Goal: Task Accomplishment & Management: Use online tool/utility

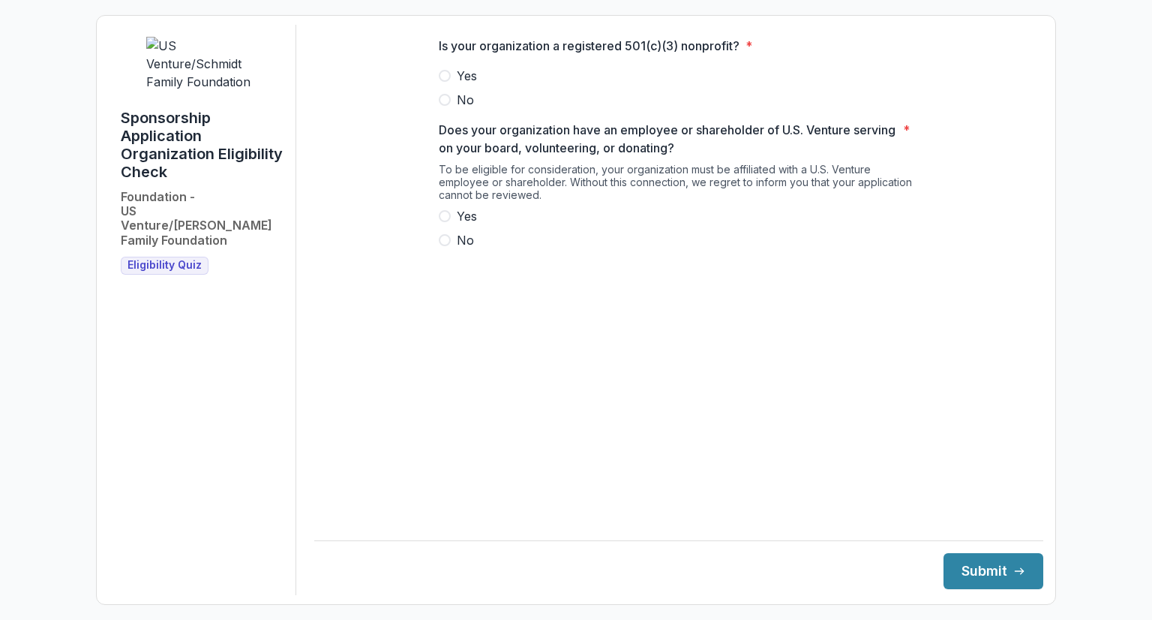
click at [165, 47] on img at bounding box center [202, 64] width 113 height 54
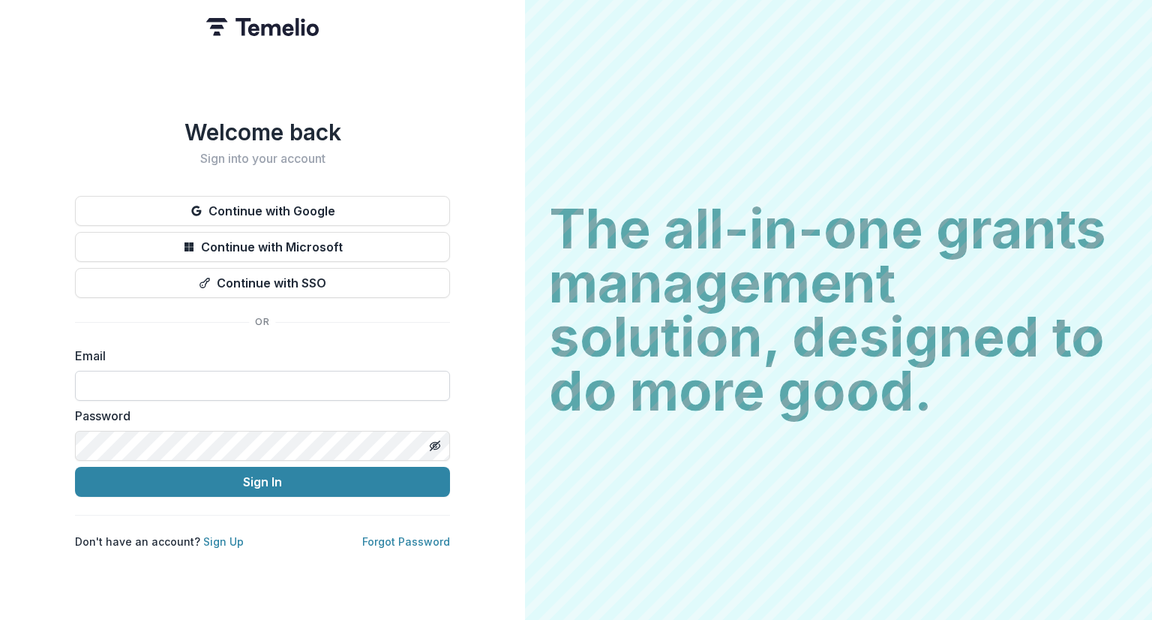
click at [297, 381] on input at bounding box center [262, 386] width 375 height 30
type input "**********"
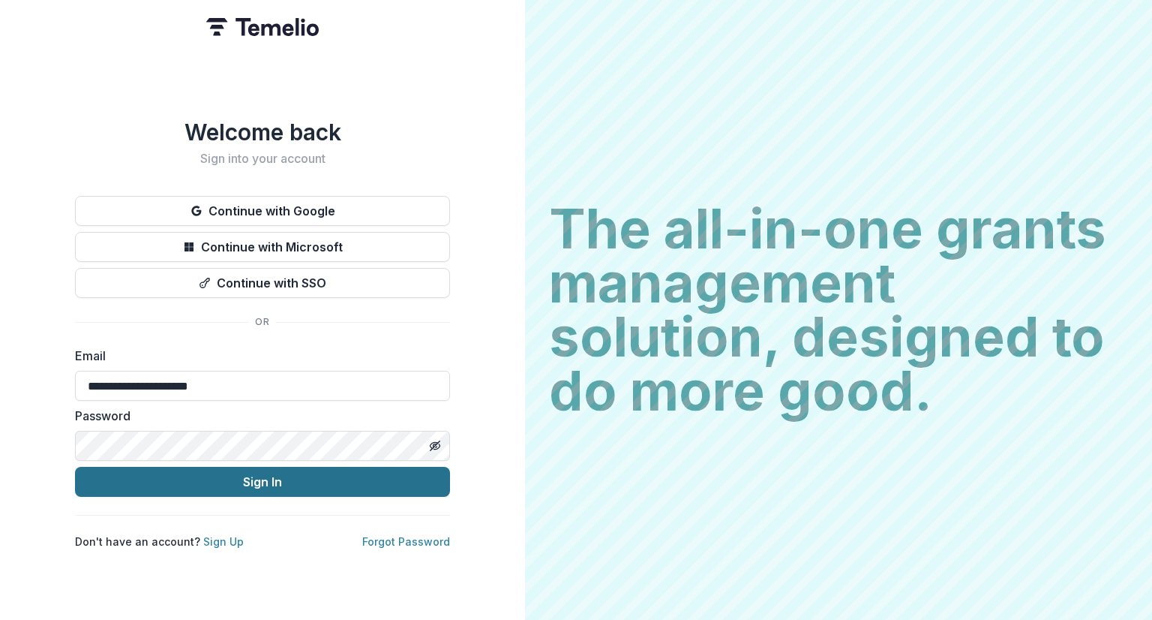
click at [266, 478] on button "Sign In" at bounding box center [262, 482] width 375 height 30
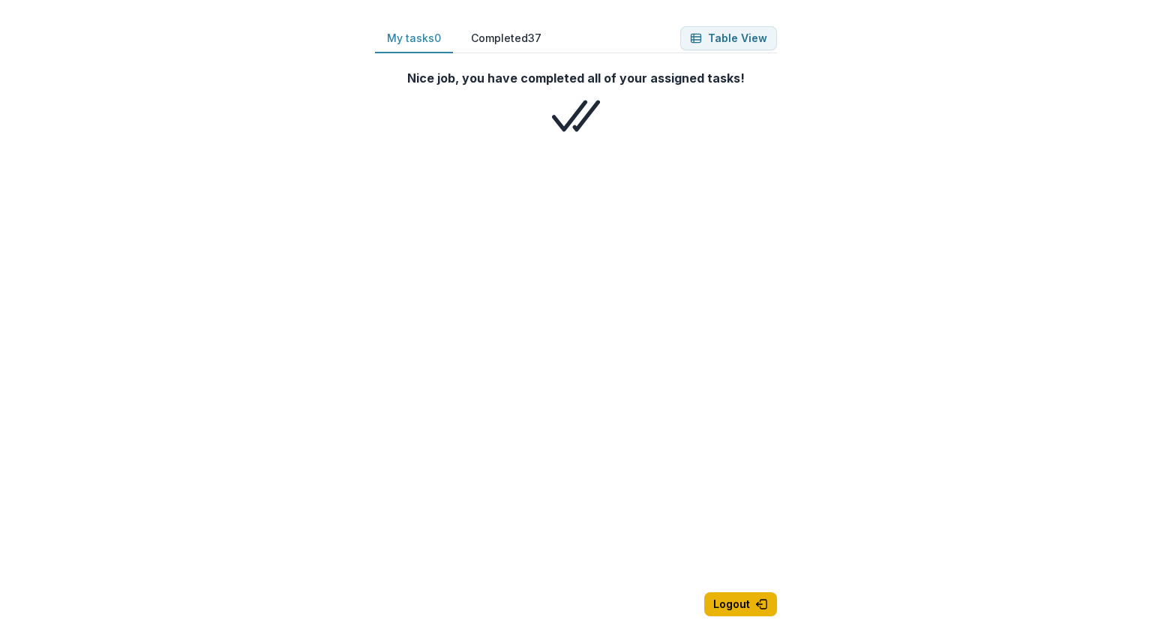
click at [731, 603] on button "Logout" at bounding box center [740, 604] width 73 height 24
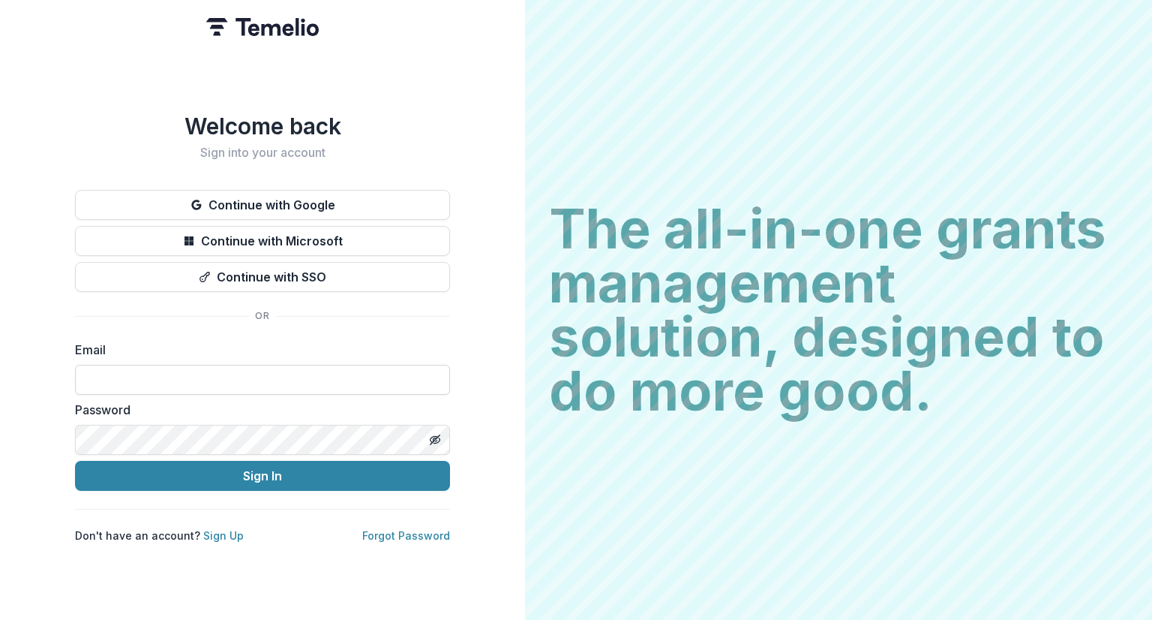
click at [255, 385] on input at bounding box center [262, 380] width 375 height 30
type input "**********"
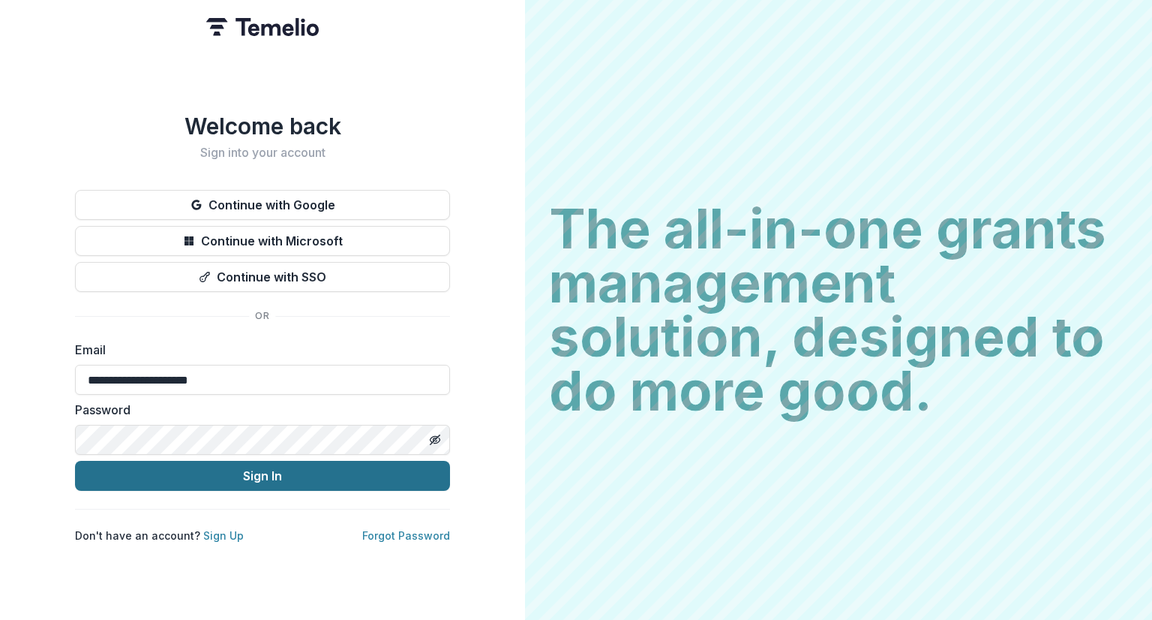
click at [244, 481] on button "Sign In" at bounding box center [262, 476] width 375 height 30
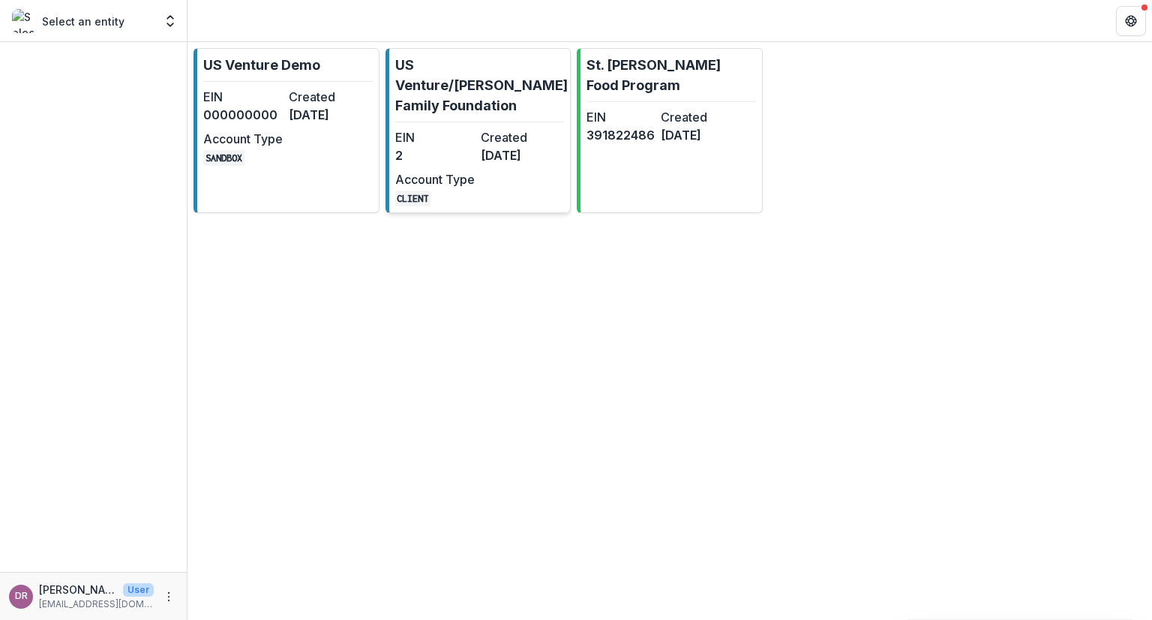
click at [449, 80] on p "US Venture/[PERSON_NAME] Family Foundation" at bounding box center [481, 85] width 173 height 61
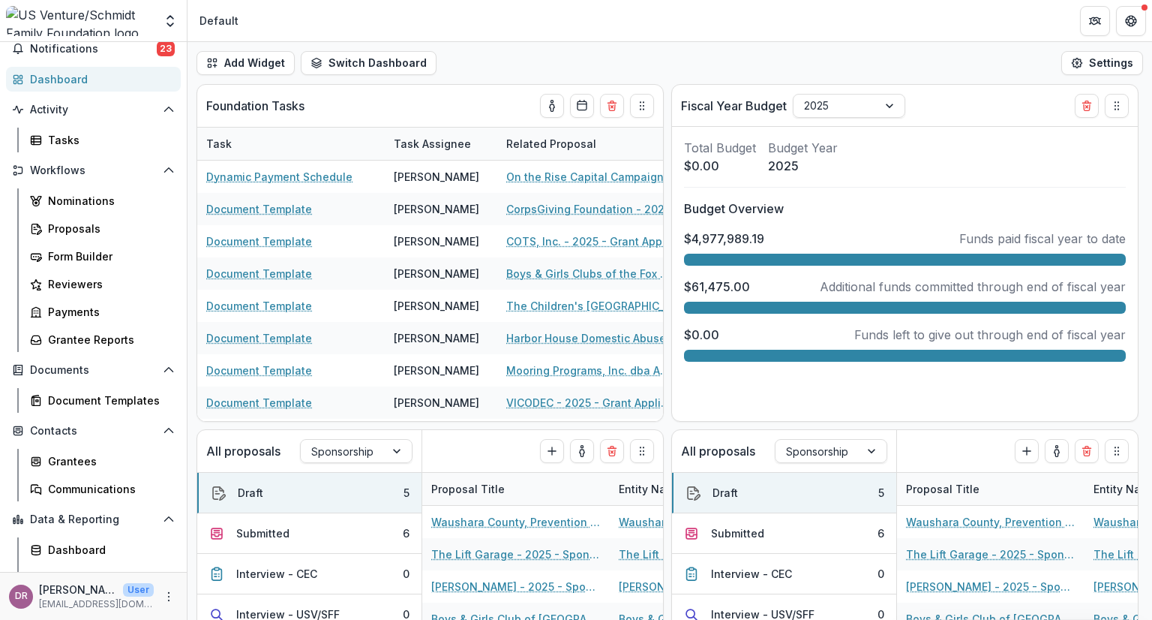
scroll to position [77, 0]
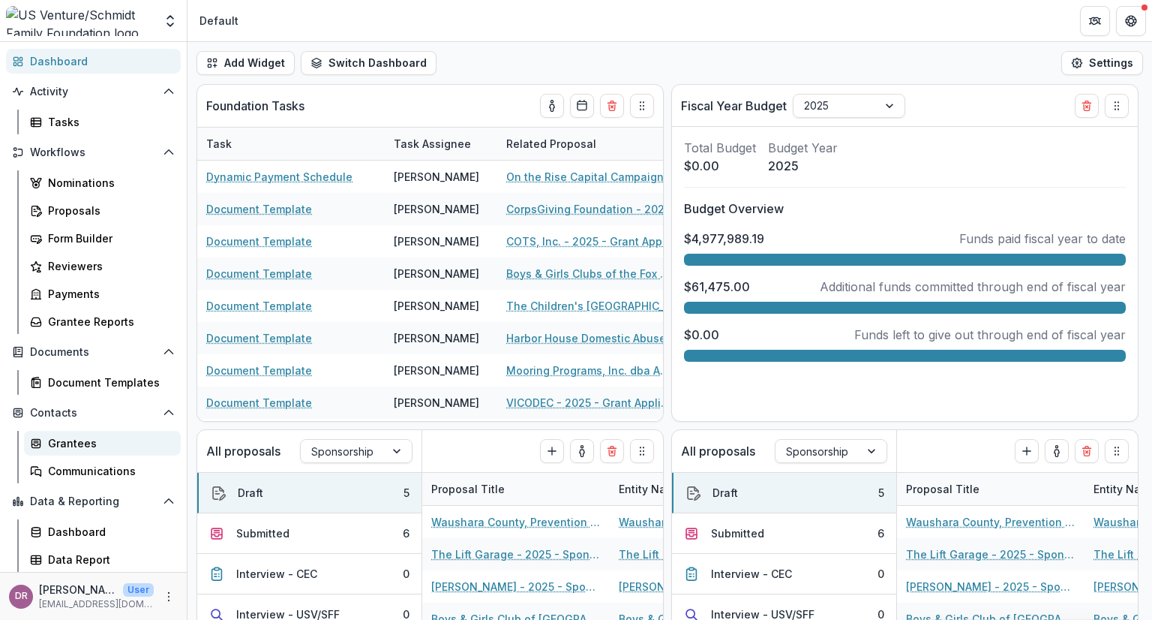
click at [87, 435] on div "Grantees" at bounding box center [108, 443] width 121 height 16
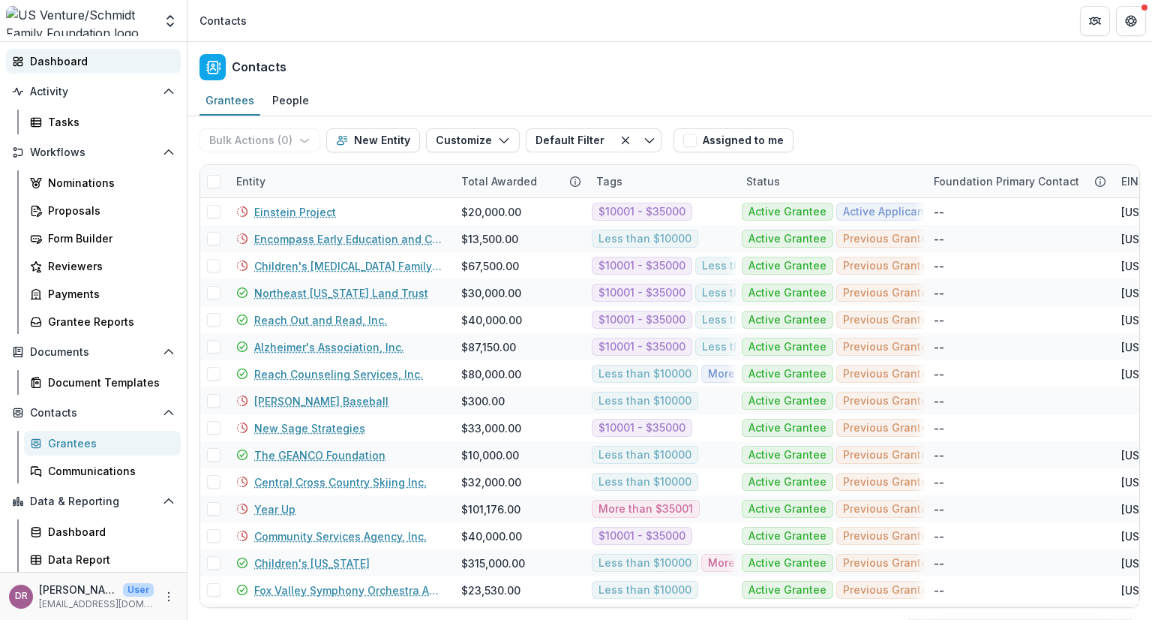
click at [74, 63] on div "Dashboard" at bounding box center [99, 61] width 139 height 16
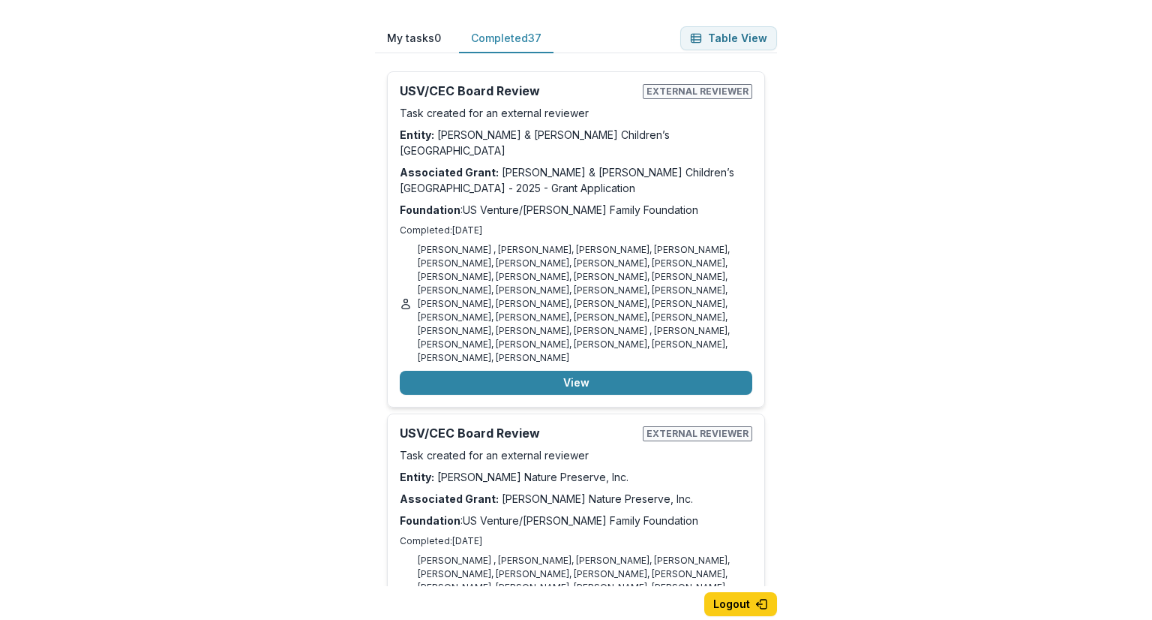
click at [506, 42] on button "Completed 37" at bounding box center [506, 38] width 95 height 29
click at [366, 576] on div "My tasks 0 Completed 37 Table View Nice job, you have completed all of your ass…" at bounding box center [576, 334] width 450 height 668
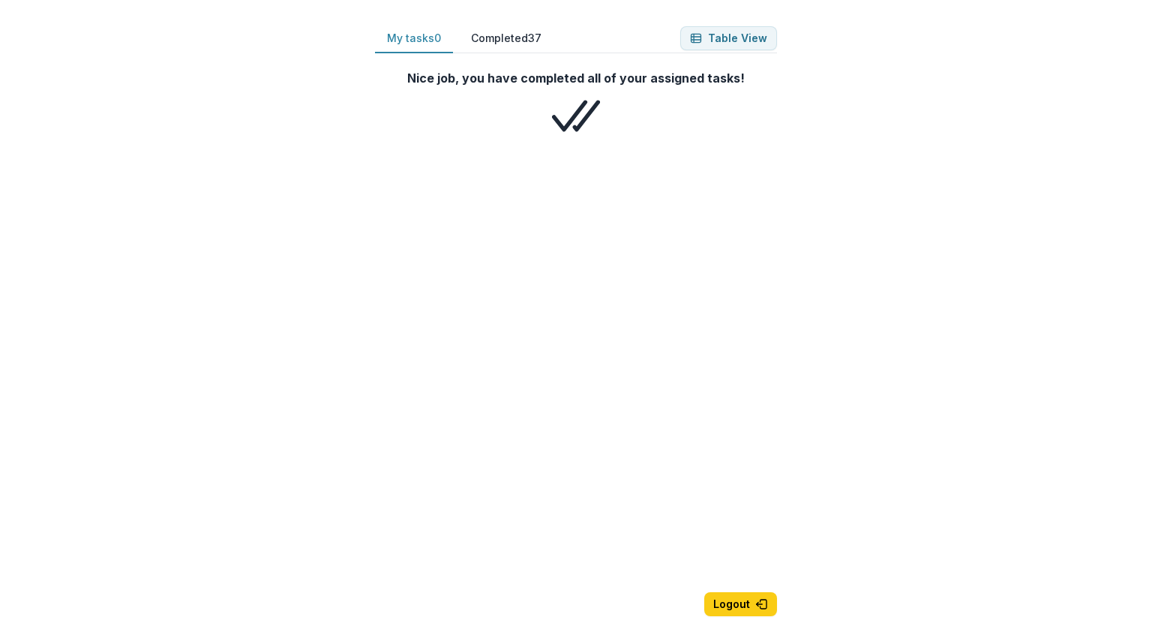
click at [521, 40] on button "Completed 37" at bounding box center [506, 38] width 95 height 29
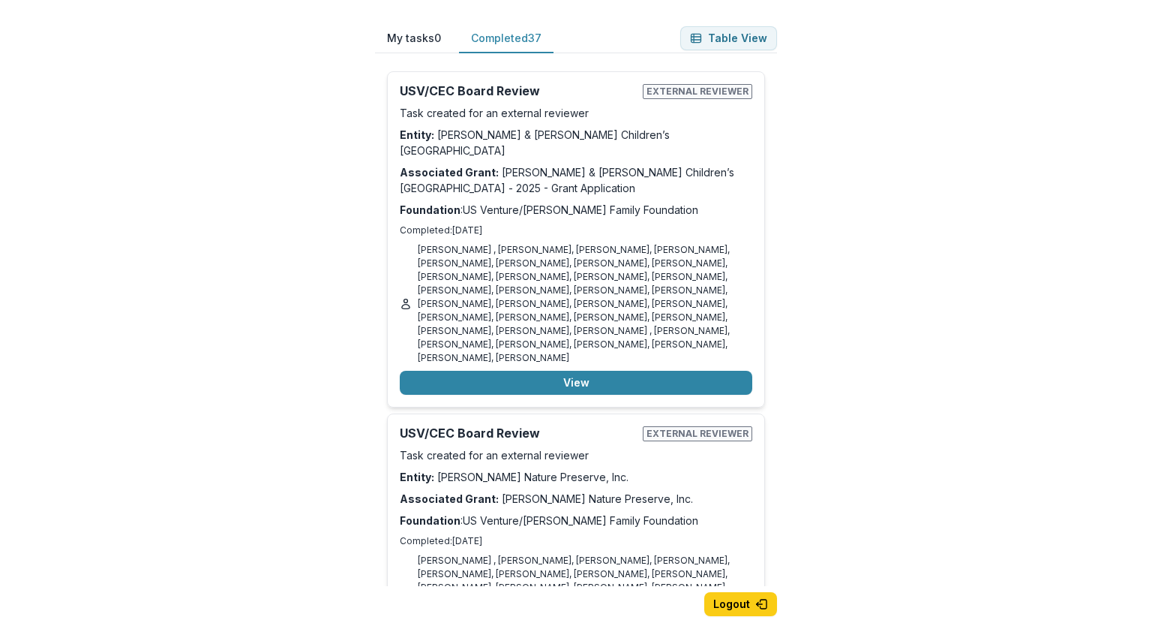
click at [923, 220] on div "My tasks 0 Completed 37 Table View Nice job, you have completed all of your ass…" at bounding box center [576, 310] width 1152 height 620
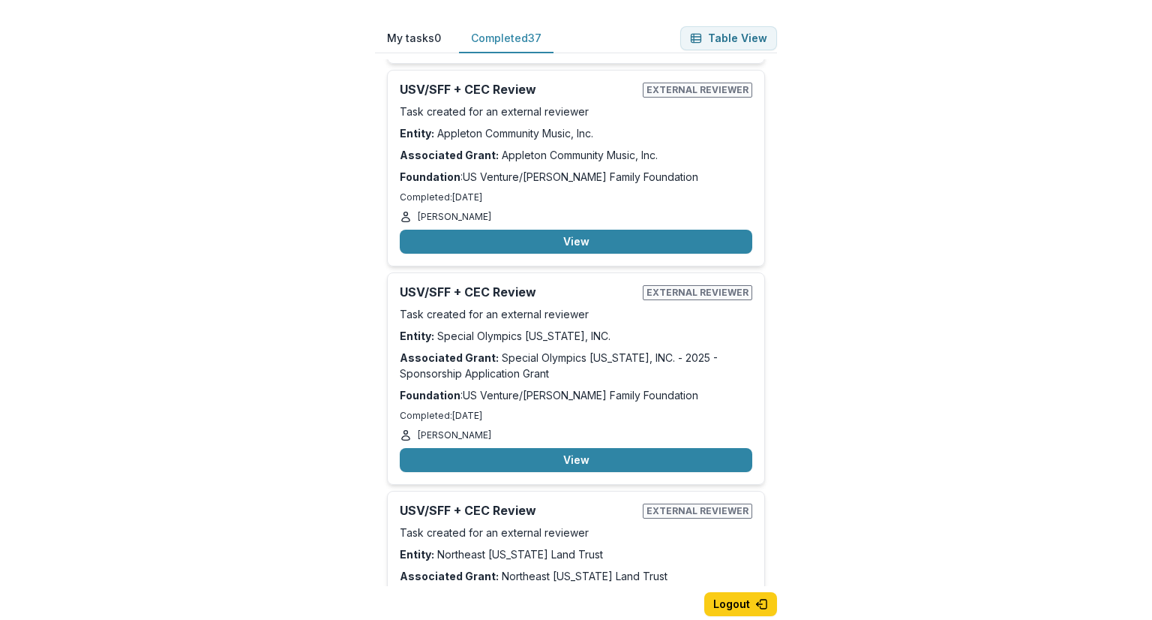
scroll to position [1707, 0]
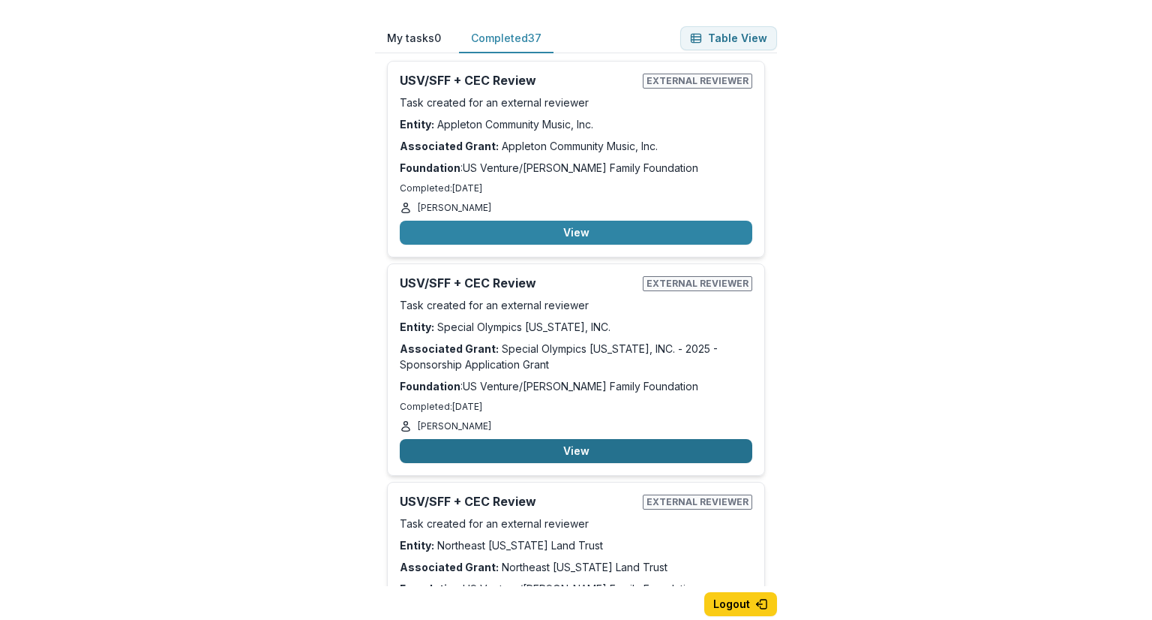
click at [588, 439] on button "View" at bounding box center [576, 451] width 353 height 24
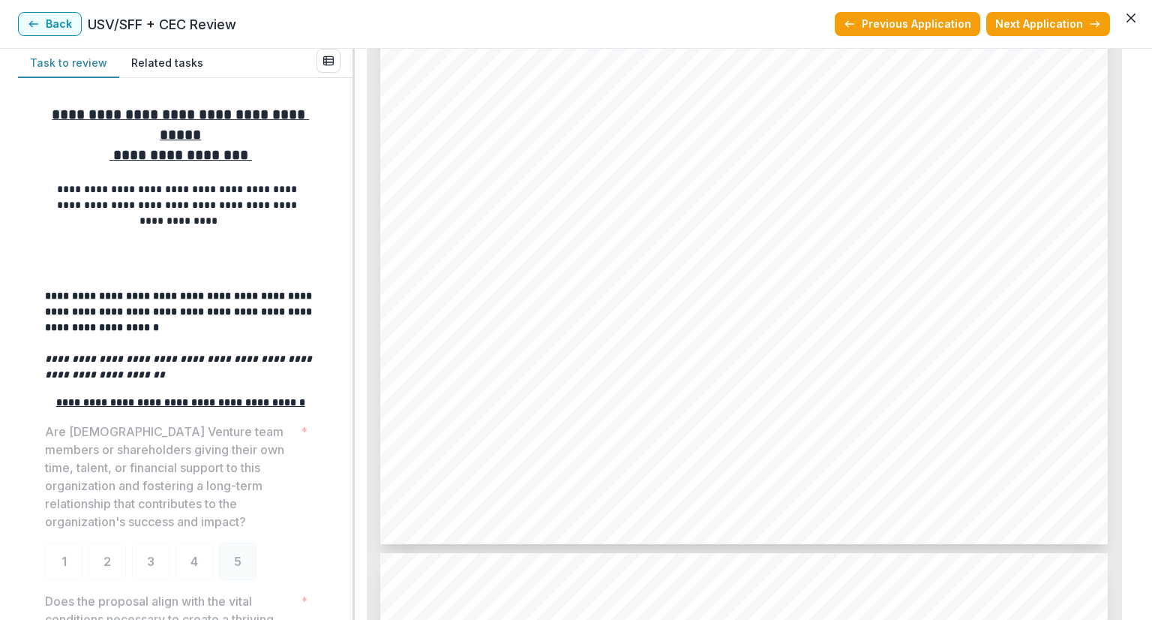
scroll to position [4735, 0]
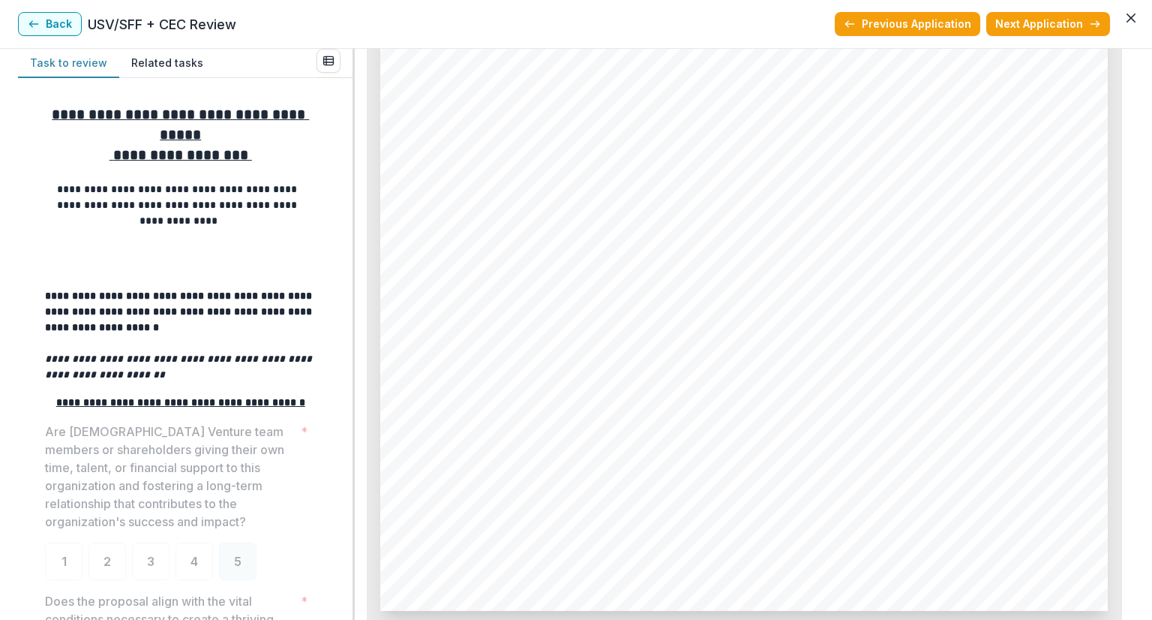
click at [405, 555] on div "Page: 5 Special Olympics [US_STATE], INC. - 2025 - Sponsorship Application Gran…" at bounding box center [744, 96] width 728 height 1030
